Goal: Task Accomplishment & Management: Manage account settings

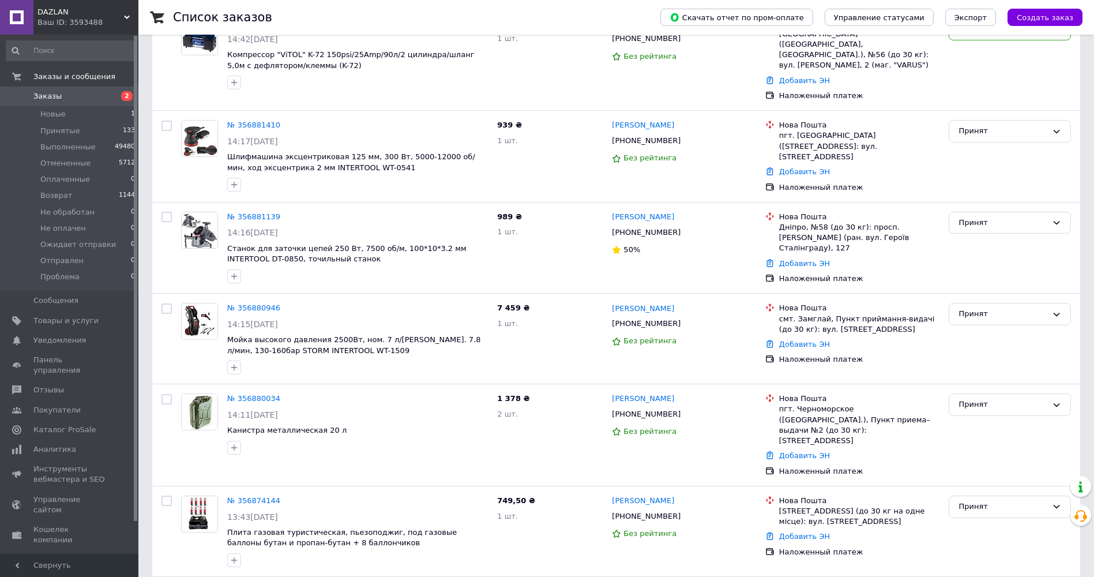
scroll to position [115, 0]
click at [62, 20] on div "Ваш ID: 3593488" at bounding box center [87, 22] width 101 height 10
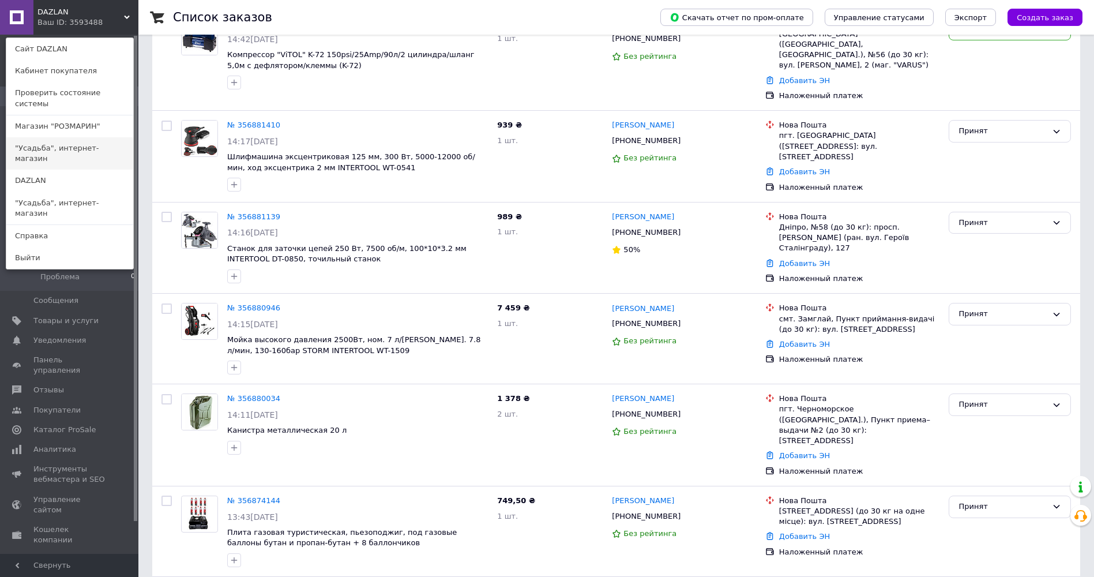
click at [51, 137] on link ""Усадьба", интернет-магазин" at bounding box center [69, 153] width 127 height 32
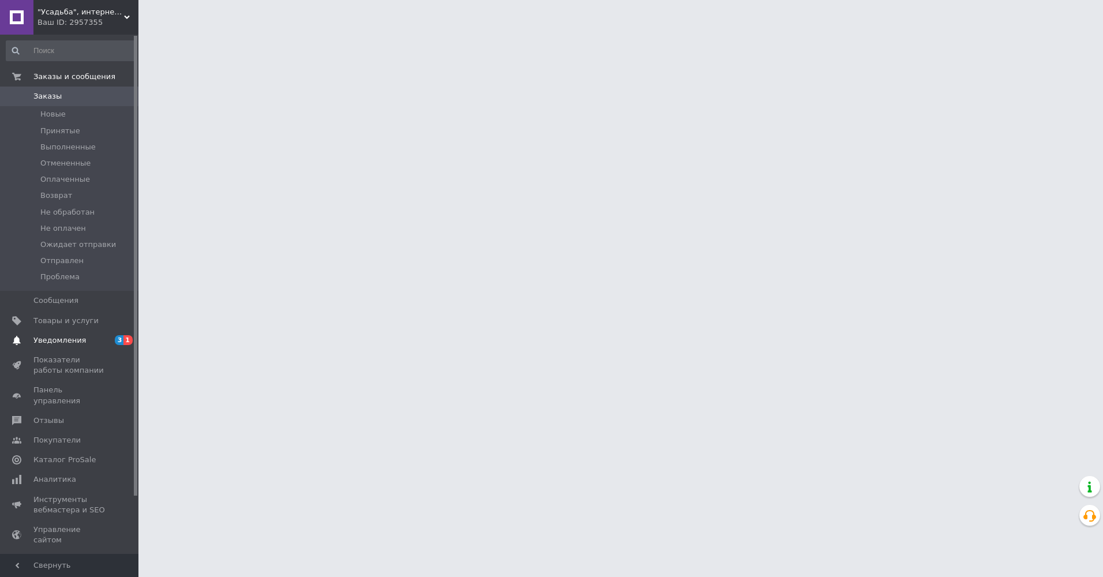
click at [52, 339] on span "Уведомления" at bounding box center [59, 340] width 52 height 10
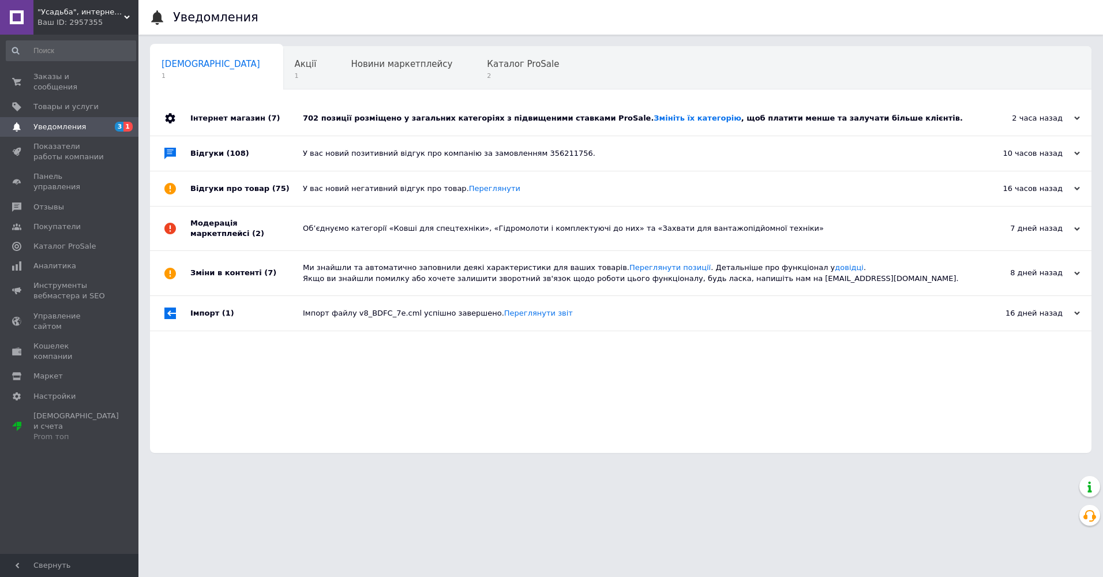
click at [225, 119] on div "Інтернет магазин (7)" at bounding box center [246, 118] width 112 height 35
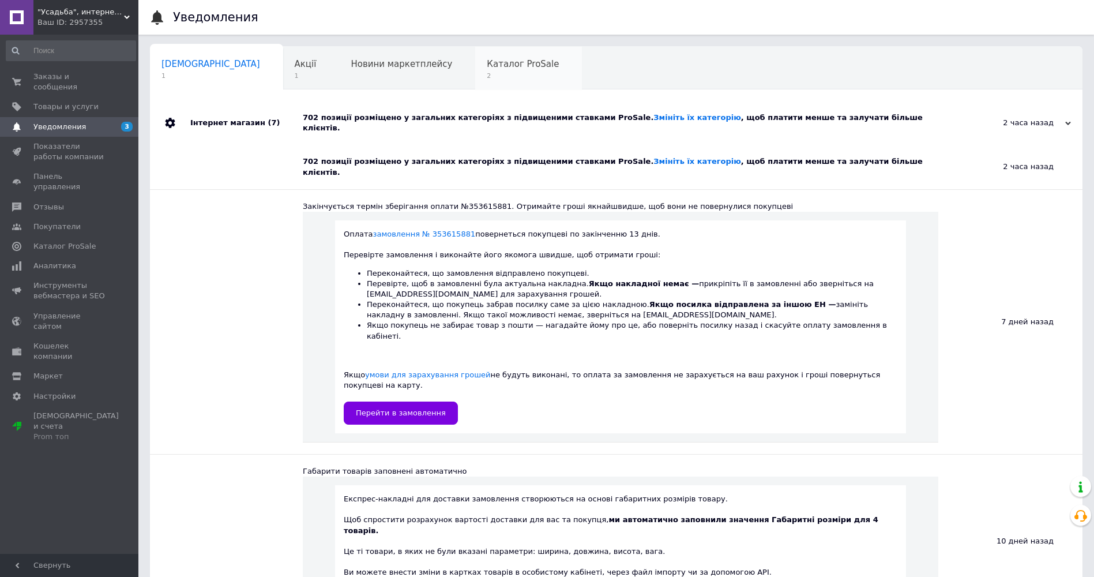
click at [475, 71] on div "Каталог ProSale 2" at bounding box center [528, 69] width 107 height 44
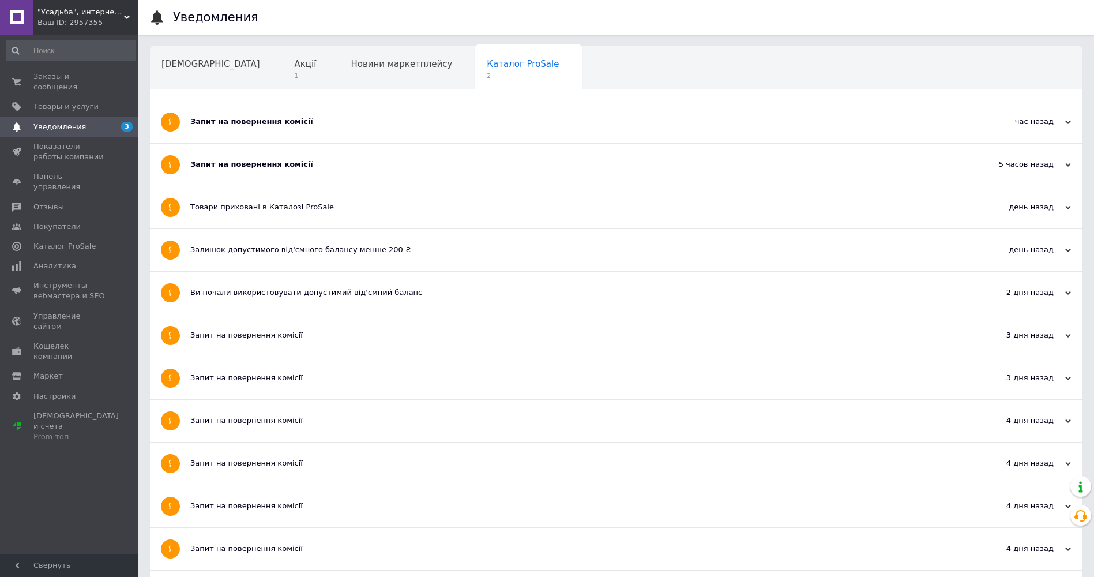
click at [240, 168] on div "Запит на повернення комісії" at bounding box center [573, 164] width 766 height 10
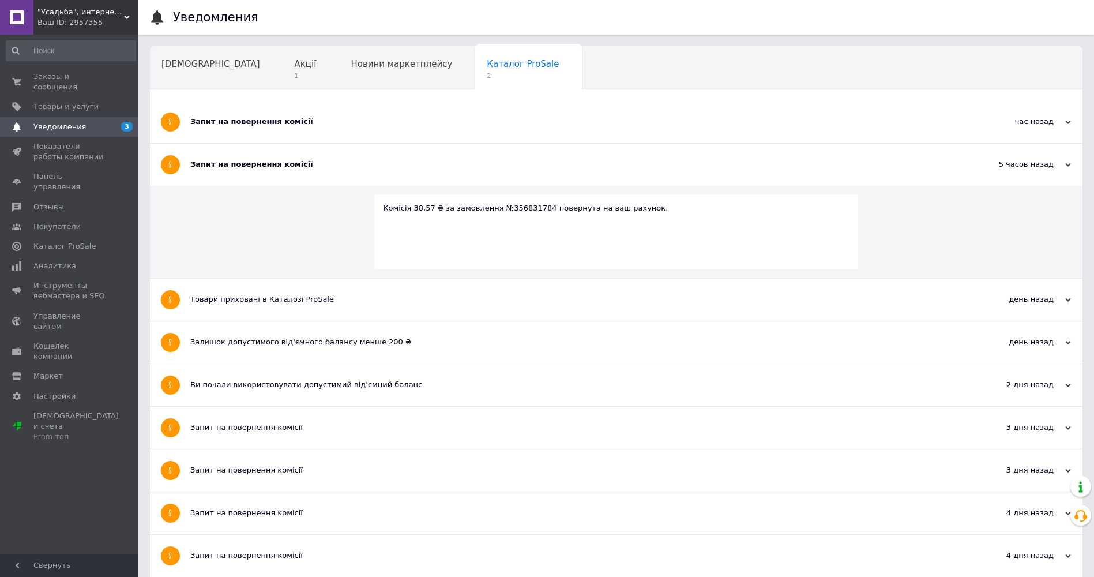
click at [219, 121] on div "Запит на повернення комісії" at bounding box center [573, 122] width 766 height 10
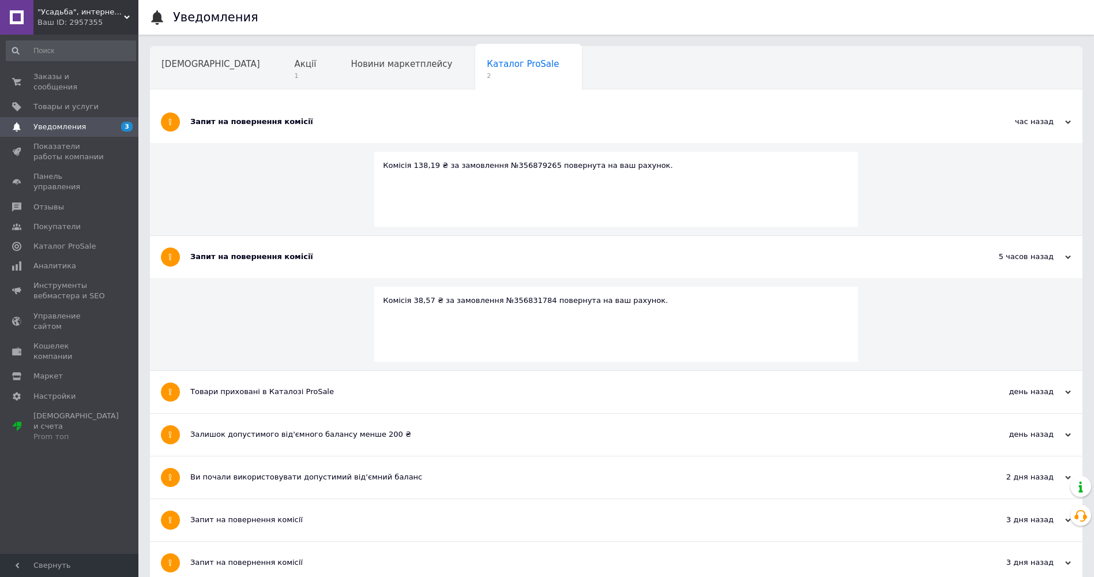
click at [502, 301] on div "Комісія 38,57 ₴ за замовлення №356831784 повернута на ваш рахунок." at bounding box center [616, 300] width 467 height 10
copy div "356831784"
click at [509, 168] on div "Комісія 138,19 ₴ за замовлення №356879265 повернута на ваш рахунок." at bounding box center [616, 165] width 467 height 10
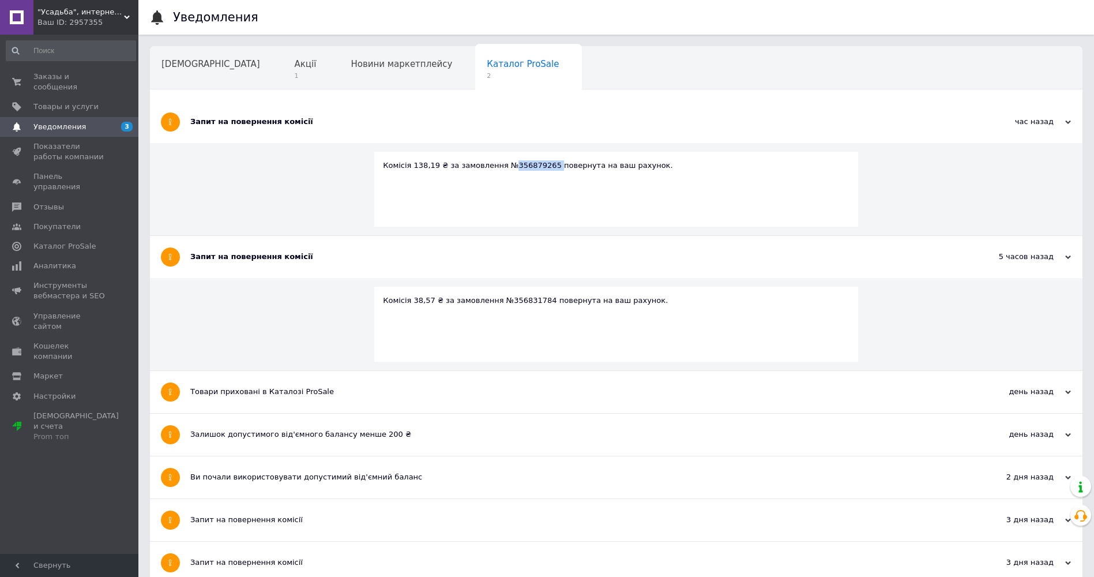
copy div "356879265"
click at [76, 70] on link "Заказы и сообщения 0 0" at bounding box center [71, 82] width 142 height 30
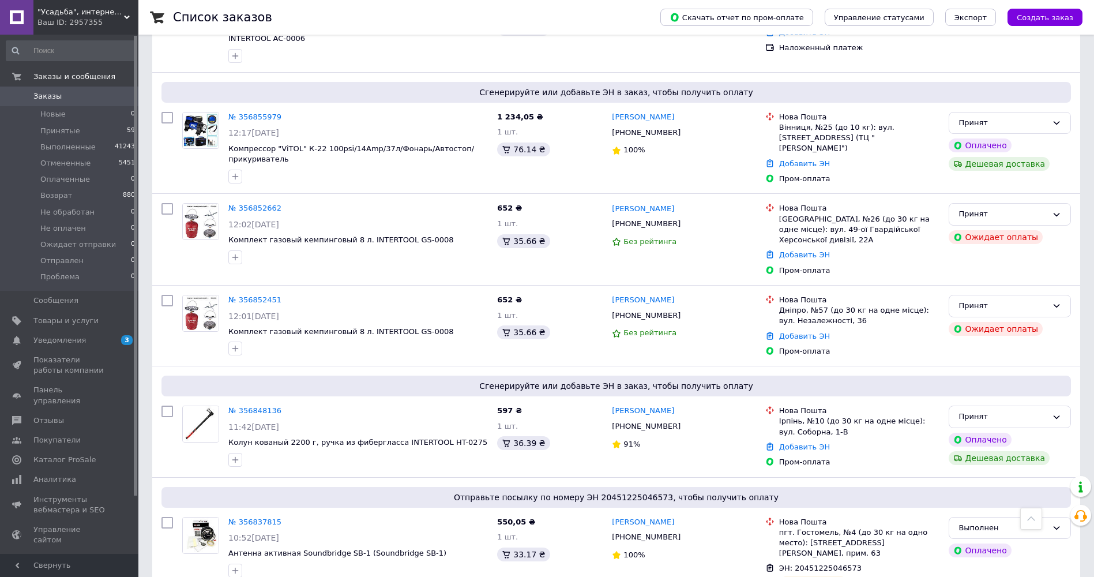
scroll to position [808, 0]
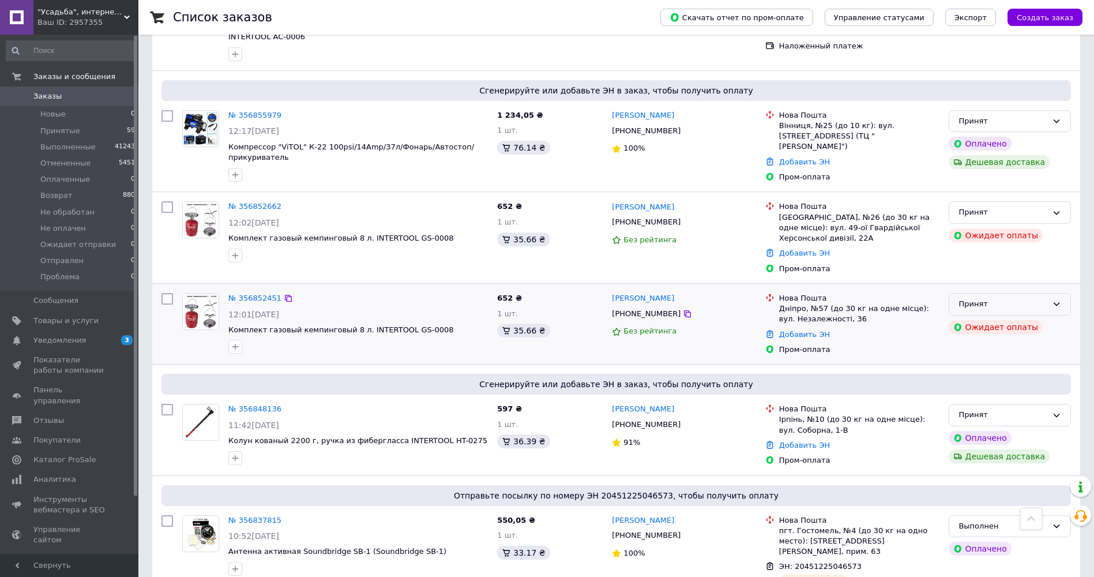
click at [1057, 302] on icon at bounding box center [1057, 303] width 6 height 3
click at [993, 339] on li "Отменен" at bounding box center [1010, 349] width 121 height 21
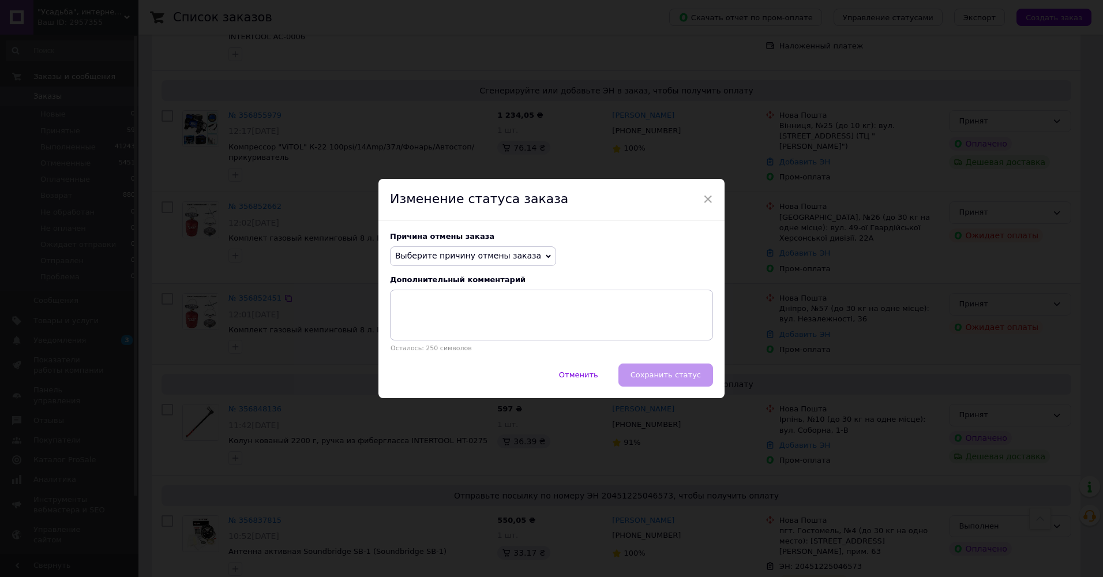
click at [491, 252] on span "Выберите причину отмены заказа" at bounding box center [468, 255] width 146 height 9
click at [440, 342] on li "Заказ-дубликат" at bounding box center [473, 343] width 165 height 16
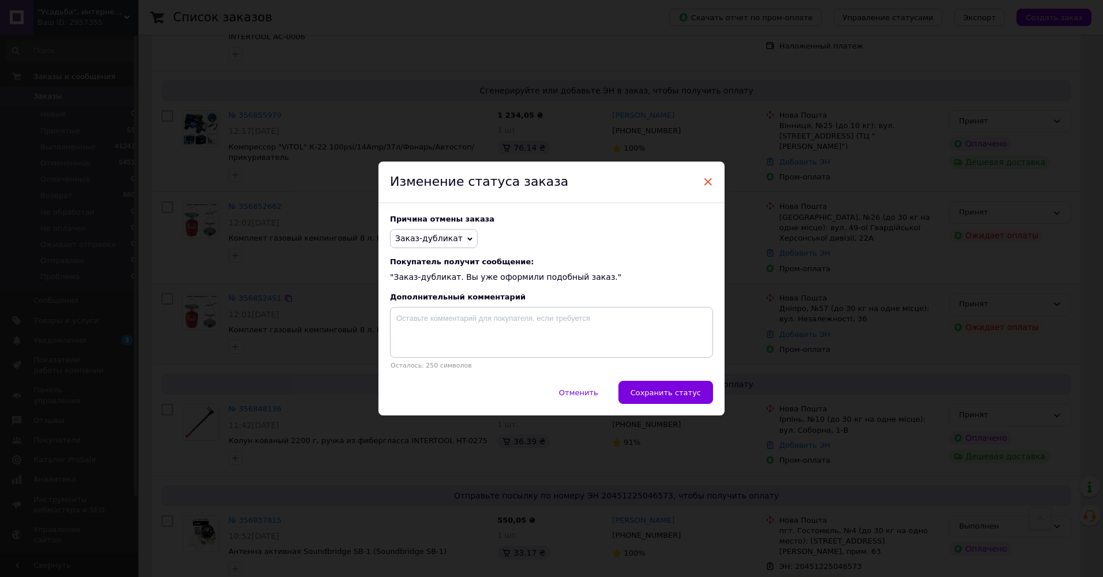
click at [707, 177] on span "×" at bounding box center [708, 182] width 10 height 20
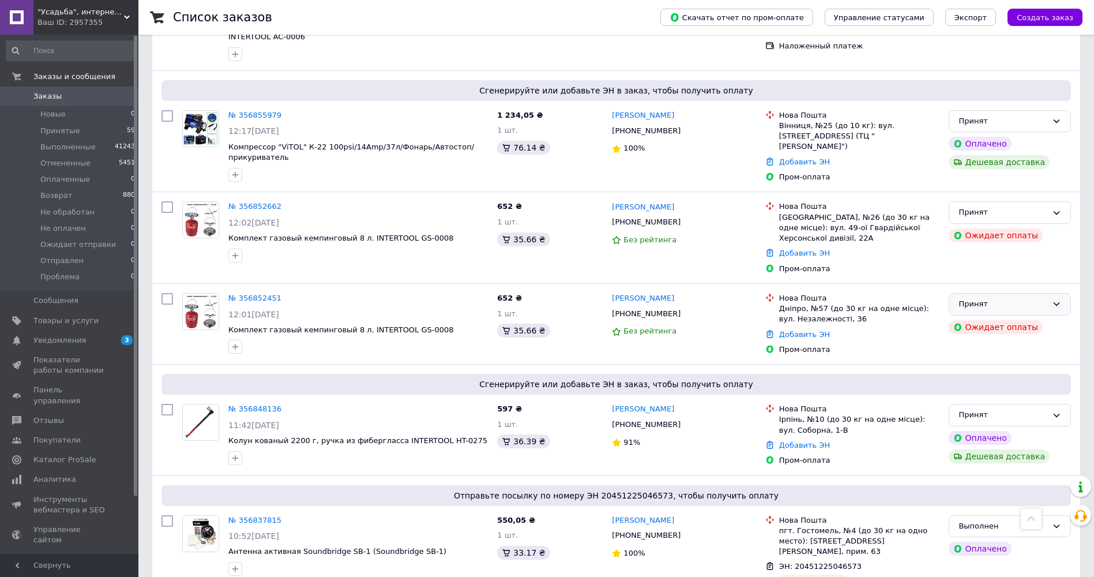
click at [1056, 299] on icon at bounding box center [1056, 303] width 9 height 9
click at [971, 339] on li "Отменен" at bounding box center [1010, 349] width 121 height 21
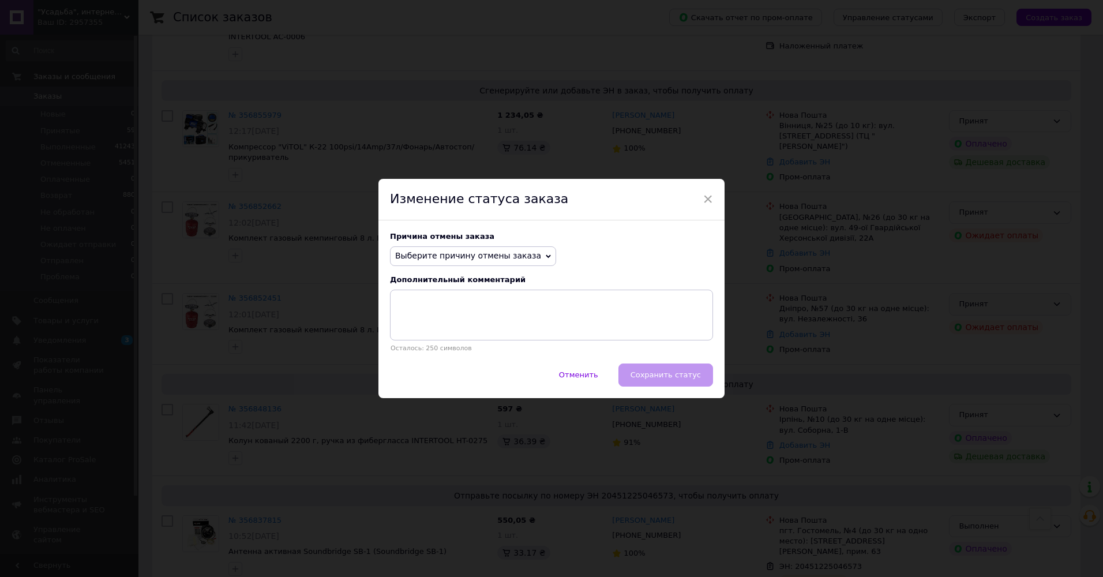
click at [444, 251] on span "Выберите причину отмены заказа" at bounding box center [468, 255] width 146 height 9
click at [437, 342] on li "Заказ-дубликат" at bounding box center [473, 343] width 165 height 16
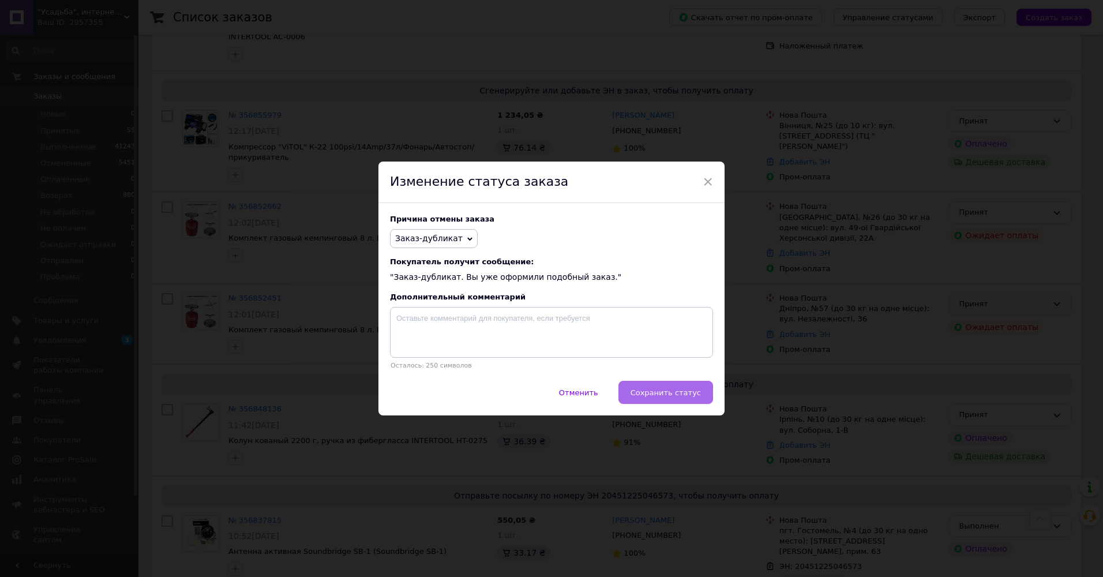
click at [663, 395] on span "Сохранить статус" at bounding box center [666, 392] width 70 height 9
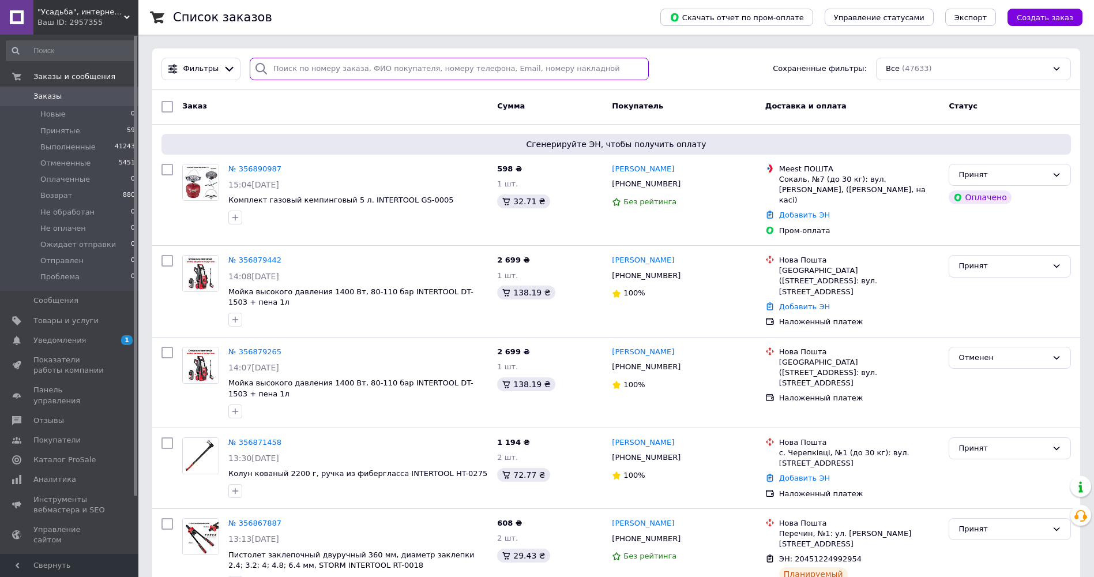
click at [306, 68] on input "search" at bounding box center [449, 69] width 399 height 22
paste input "356831784"
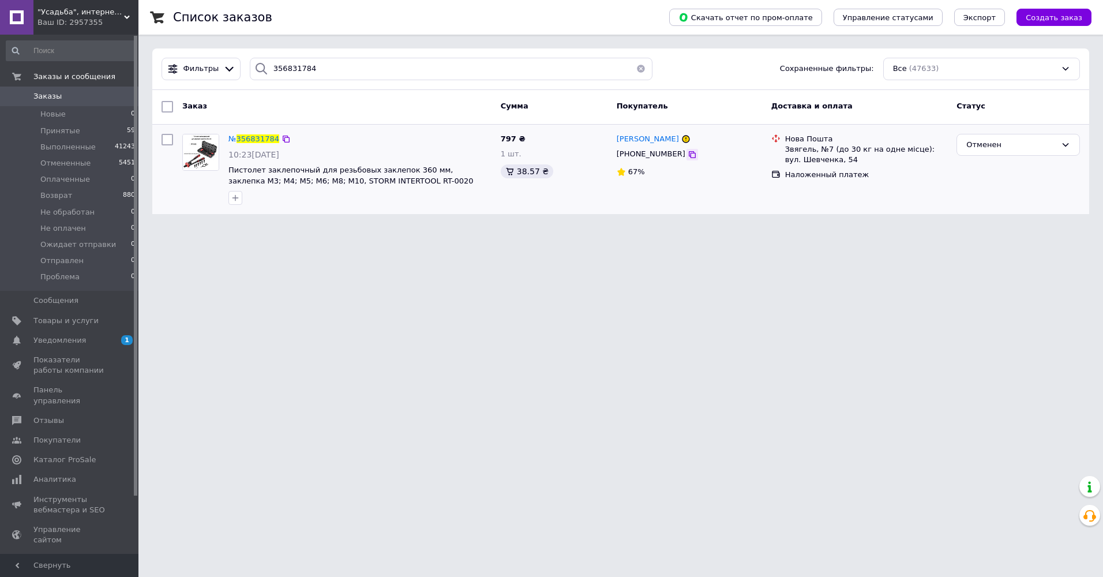
click at [688, 154] on icon at bounding box center [692, 154] width 9 height 9
click at [294, 70] on input "356831784" at bounding box center [451, 69] width 403 height 22
paste input "79265"
type input "356879265"
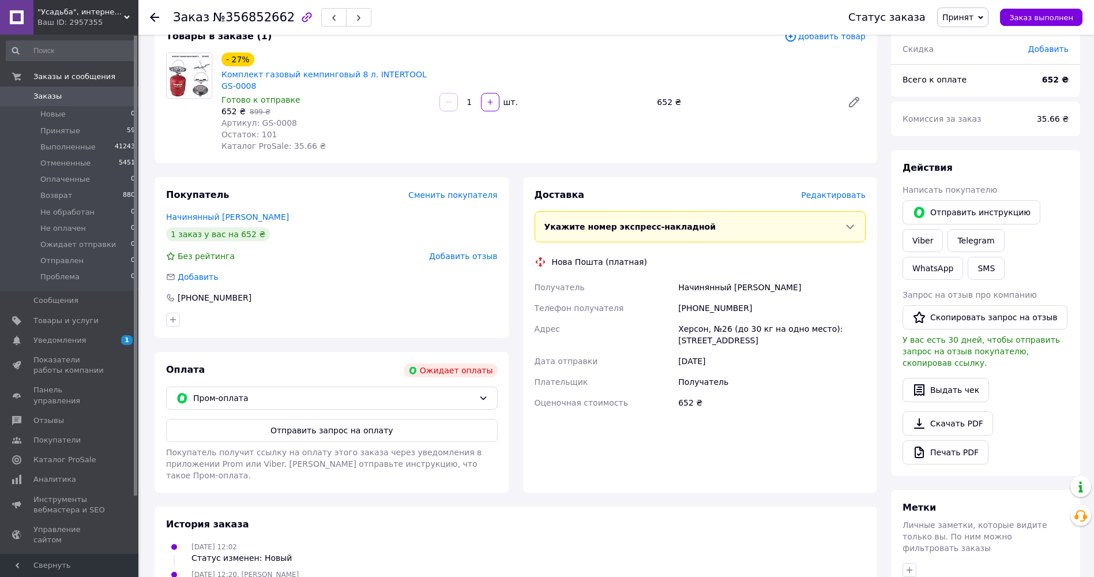
scroll to position [250, 0]
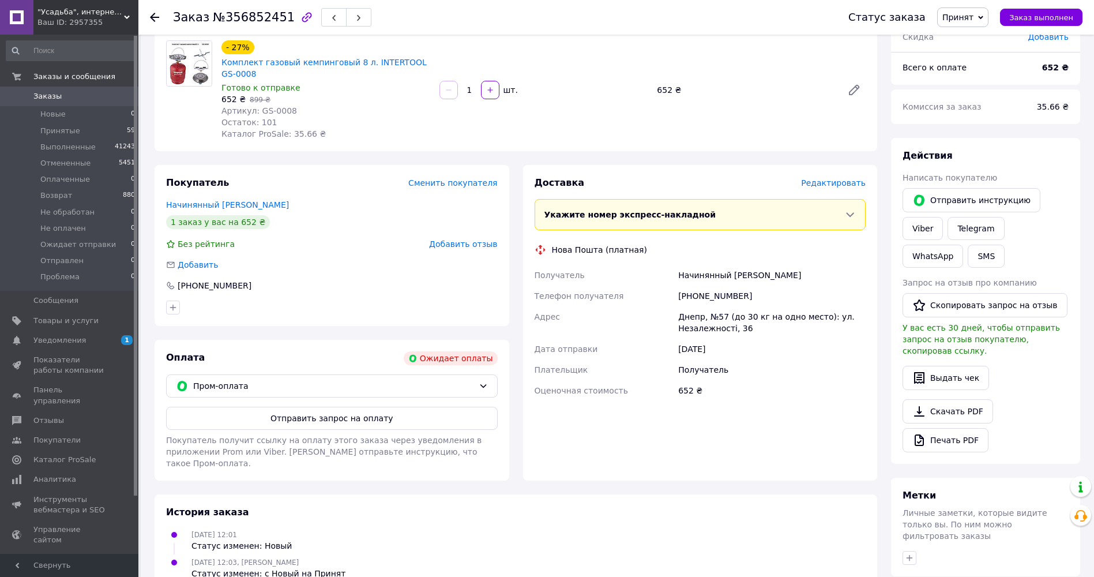
scroll to position [250, 0]
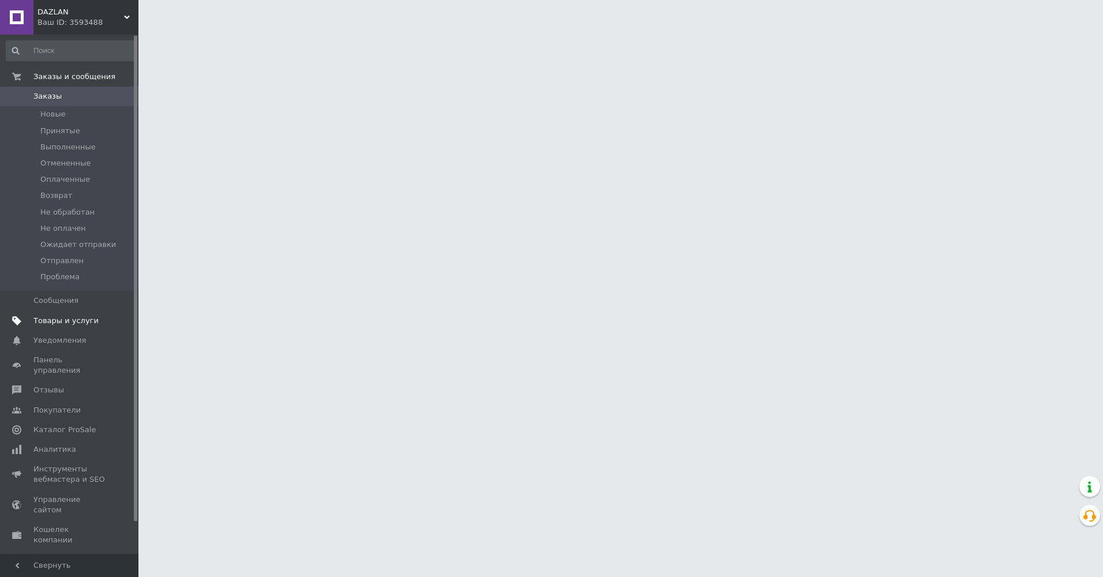
click at [54, 324] on span "Товары и услуги" at bounding box center [65, 321] width 65 height 10
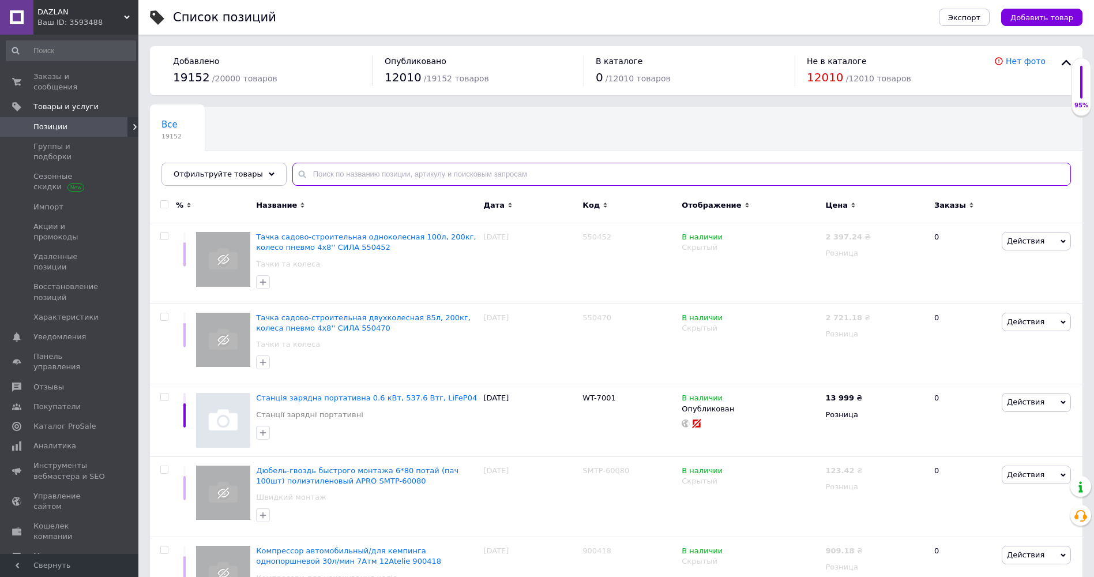
click at [336, 179] on input "text" at bounding box center [681, 174] width 779 height 23
paste input "PT-0011AP"
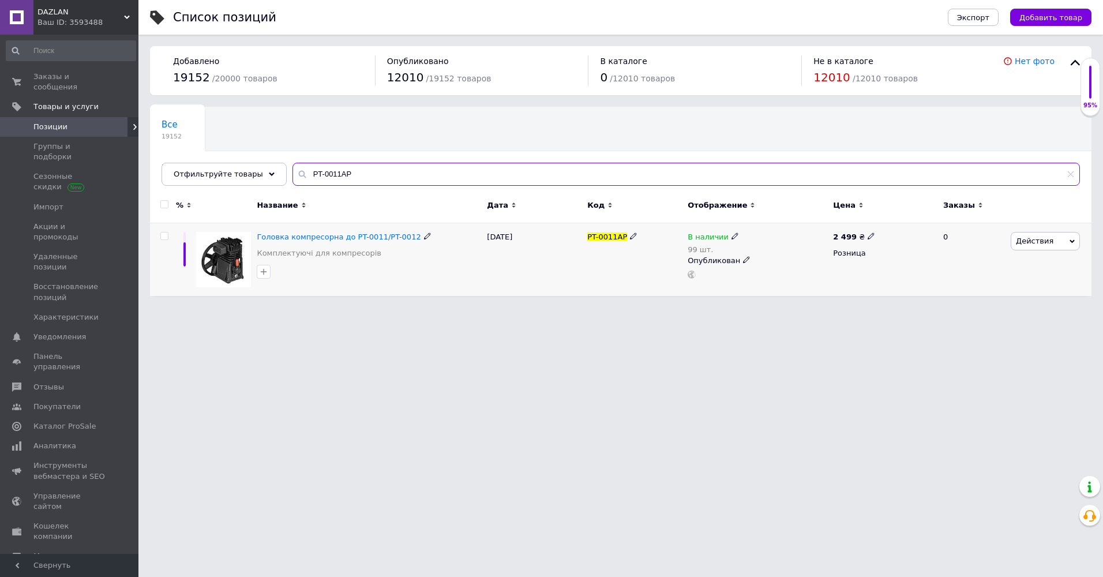
type input "PT-0011AP"
click at [868, 235] on use at bounding box center [871, 236] width 6 height 6
drag, startPoint x: 895, startPoint y: 220, endPoint x: 883, endPoint y: 223, distance: 12.3
click at [883, 223] on input "2499" at bounding box center [923, 223] width 88 height 23
type input "3999"
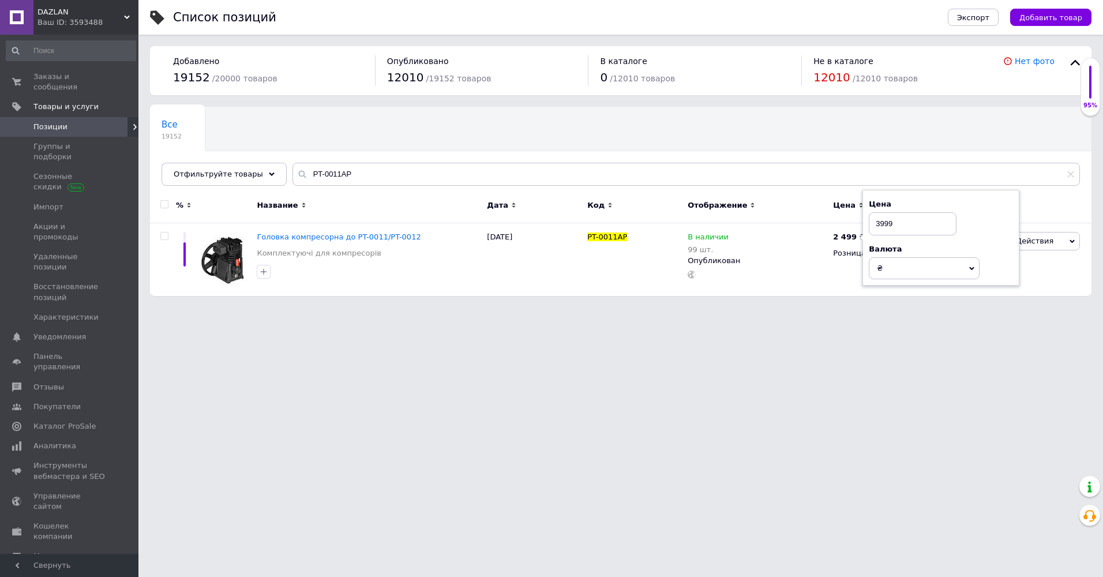
click at [589, 307] on html "DAZLAN Ваш ID: 3593488 Сайт DAZLAN Кабинет покупателя Проверить состояние систе…" at bounding box center [551, 153] width 1103 height 307
